Goal: Find specific page/section

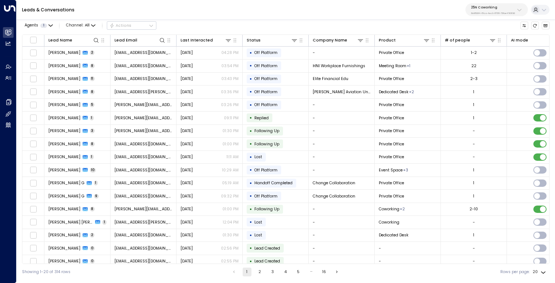
click at [488, 10] on div "25N Coworking 3b9800f4-81ca-4ec0-8758-72fbe4763f36" at bounding box center [493, 10] width 44 height 10
click at [487, 8] on p "25N Coworking" at bounding box center [493, 7] width 44 height 4
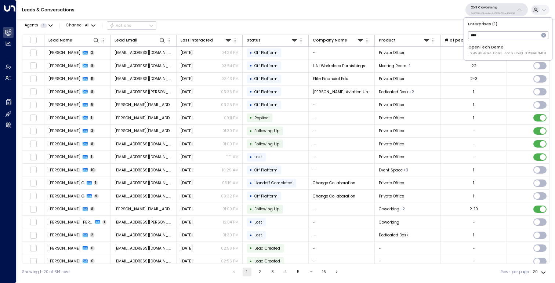
type input "****"
click at [493, 48] on div "OpenTech Demo ID: 99909294-0a93-4cd6-8543-3758e87f4f7f" at bounding box center [507, 49] width 78 height 11
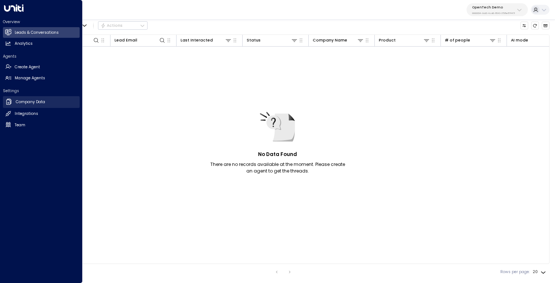
click at [11, 101] on icon at bounding box center [8, 102] width 5 height 6
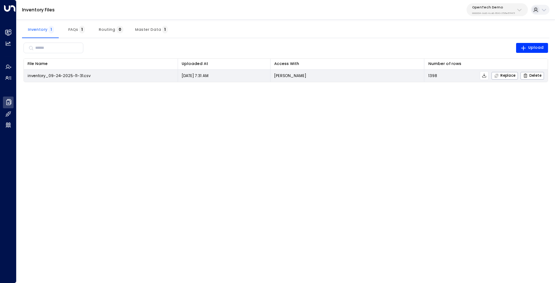
click at [485, 77] on icon at bounding box center [484, 75] width 4 height 4
